Goal: Check status: Check status

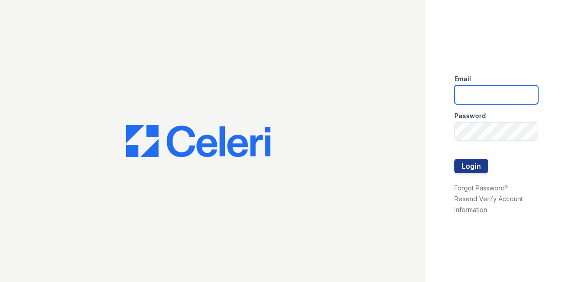
click at [473, 89] on input "email" at bounding box center [497, 94] width 84 height 19
type input "lawilliams@trinity-pm.com"
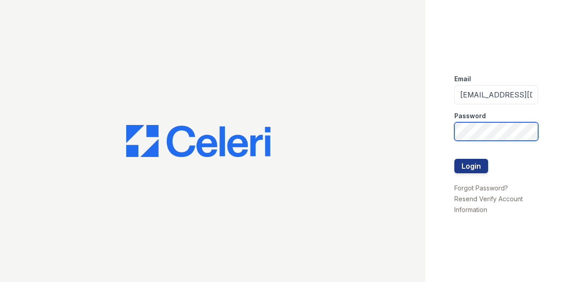
click at [455, 159] on button "Login" at bounding box center [472, 166] width 34 height 14
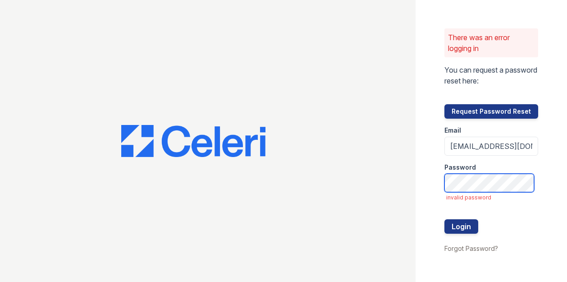
click at [445, 219] on button "Login" at bounding box center [462, 226] width 34 height 14
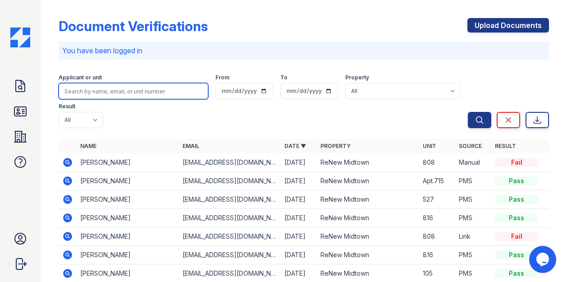
click at [94, 89] on input "search" at bounding box center [134, 91] width 150 height 16
type input "[PERSON_NAME]"
click at [468, 112] on button "Search" at bounding box center [479, 120] width 23 height 16
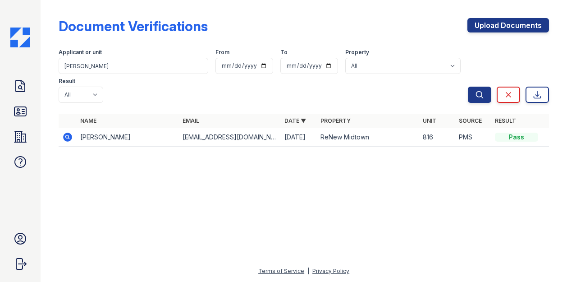
click at [68, 135] on icon at bounding box center [67, 136] width 2 height 2
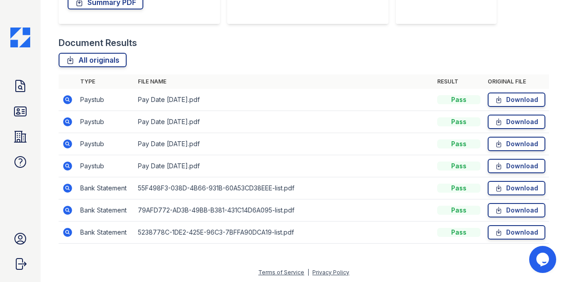
click at [68, 95] on icon at bounding box center [67, 99] width 9 height 9
